Goal: Information Seeking & Learning: Learn about a topic

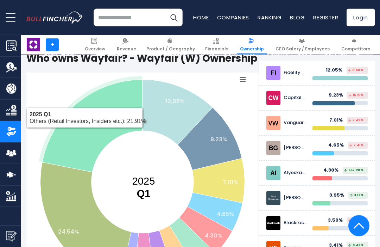
scroll to position [111, 0]
click at [76, 133] on icon at bounding box center [93, 126] width 100 height 92
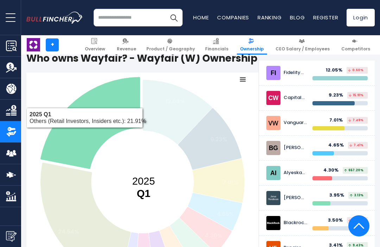
scroll to position [115, 0]
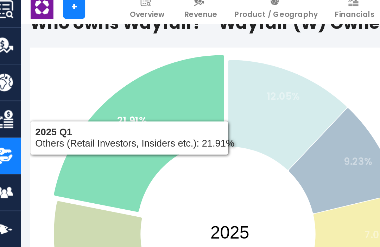
click at [48, 97] on icon at bounding box center [91, 119] width 100 height 92
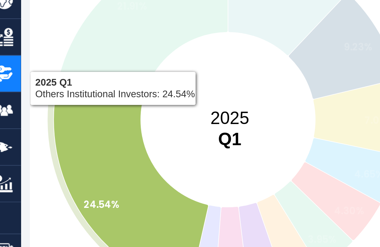
scroll to position [139, 0]
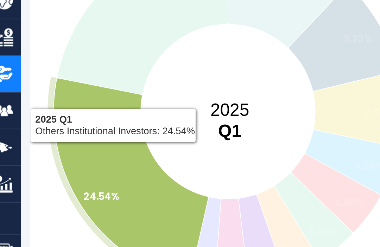
click at [52, 134] on icon at bounding box center [86, 193] width 91 height 119
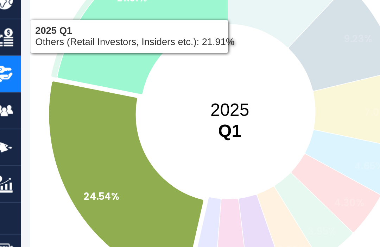
click at [57, 51] on icon at bounding box center [93, 97] width 100 height 92
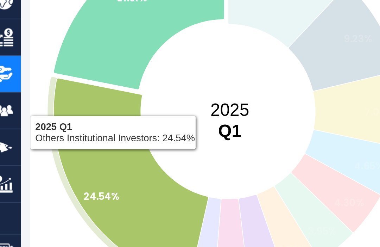
click at [54, 134] on icon at bounding box center [86, 193] width 91 height 119
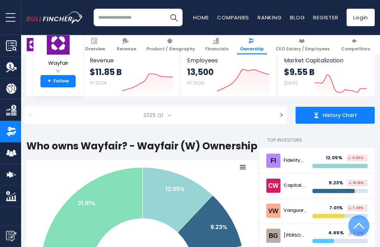
scroll to position [0, 0]
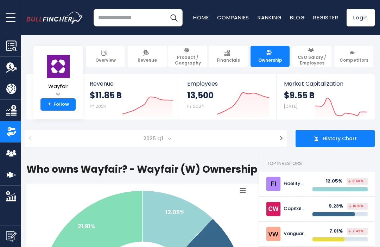
click at [59, 104] on link "+ Follow" at bounding box center [58, 104] width 35 height 13
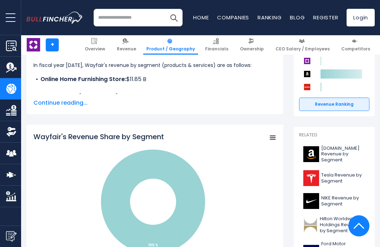
scroll to position [120, 0]
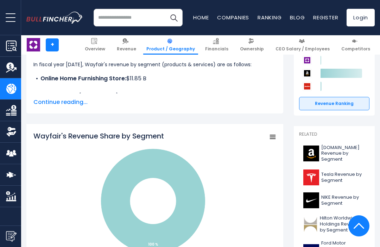
click at [57, 104] on span "Continue reading..." at bounding box center [154, 102] width 243 height 8
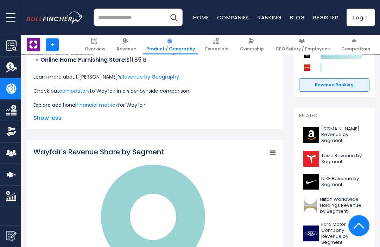
scroll to position [139, 0]
click at [79, 88] on link "competitors" at bounding box center [74, 90] width 31 height 7
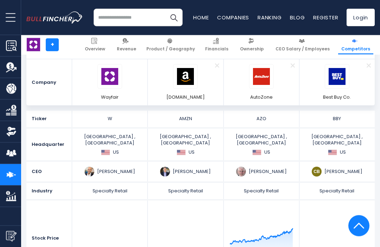
scroll to position [129, 0]
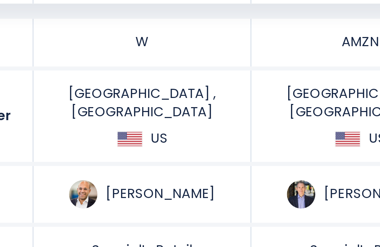
click at [85, 155] on img at bounding box center [90, 160] width 10 height 10
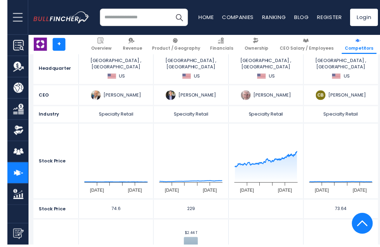
scroll to position [206, 0]
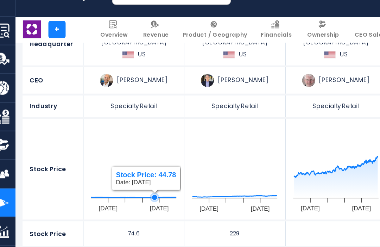
click at [122, 167] on icon "gh" at bounding box center [125, 170] width 7 height 7
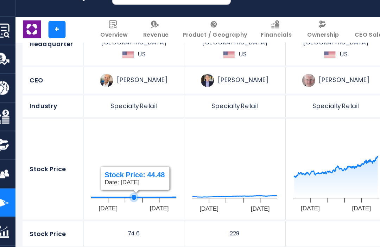
click at [101, 171] on icon "gh" at bounding box center [110, 171] width 65 height 0
click at [88, 129] on rect "gh" at bounding box center [109, 152] width 71 height 70
click at [110, 167] on icon "gh" at bounding box center [113, 170] width 7 height 7
click at [123, 167] on icon "gh" at bounding box center [126, 170] width 7 height 7
click at [118, 171] on icon "gh" at bounding box center [110, 171] width 65 height 0
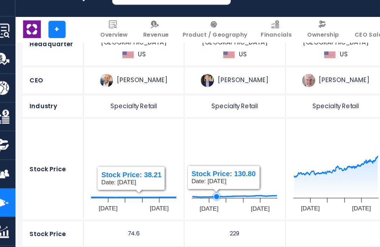
click at [163, 169] on icon "gh" at bounding box center [185, 169] width 63 height 1
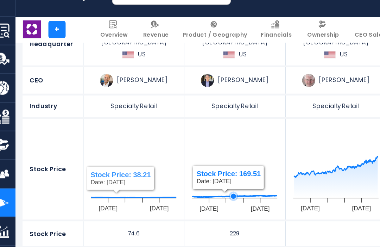
click at [176, 125] on rect "gh" at bounding box center [185, 152] width 71 height 70
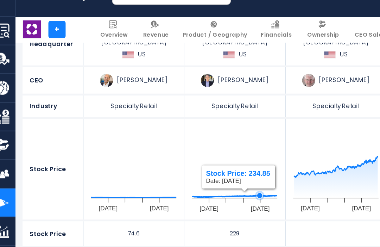
click at [196, 122] on rect "gh" at bounding box center [185, 152] width 71 height 70
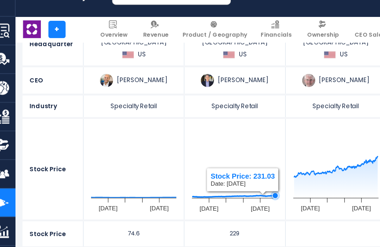
click at [207, 123] on rect "gh" at bounding box center [185, 152] width 71 height 70
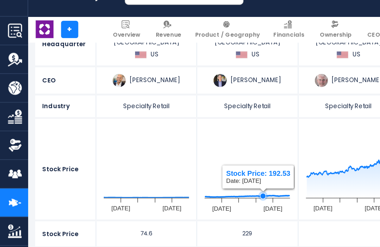
click at [198, 168] on icon "gh" at bounding box center [198, 170] width 4 height 4
click at [203, 150] on rect "gh" at bounding box center [185, 152] width 71 height 70
click at [204, 168] on icon "gh" at bounding box center [204, 170] width 4 height 4
click at [209, 168] on icon "gh" at bounding box center [209, 170] width 4 height 4
click at [214, 168] on icon "gh" at bounding box center [214, 170] width 4 height 4
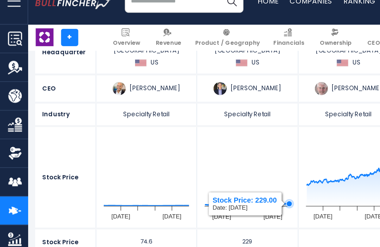
click at [217, 168] on icon "gh" at bounding box center [217, 170] width 4 height 4
click at [220, 166] on icon "gh" at bounding box center [217, 169] width 7 height 7
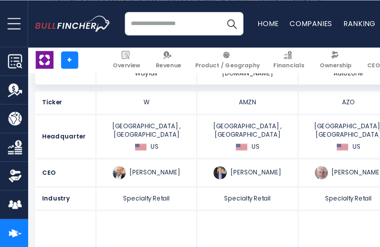
scroll to position [159, 0]
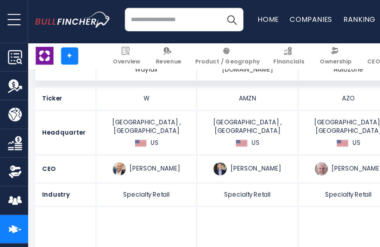
click at [188, 125] on div "Andrew R. Jassy" at bounding box center [185, 130] width 71 height 10
click at [163, 125] on img at bounding box center [165, 130] width 10 height 10
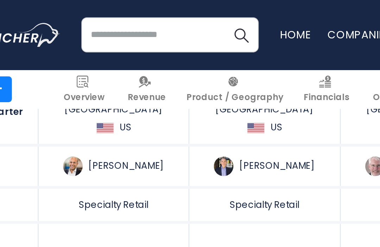
scroll to position [168, 0]
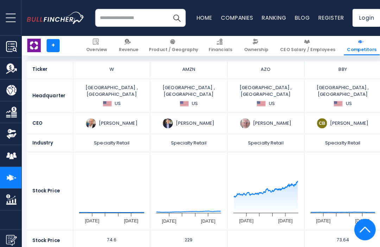
click at [3, 190] on link "Market Cap" at bounding box center [10, 196] width 21 height 21
